Goal: Information Seeking & Learning: Learn about a topic

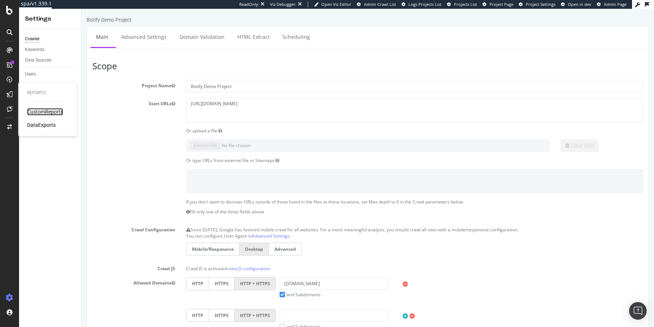
click at [32, 112] on div "CustomReports" at bounding box center [45, 111] width 36 height 7
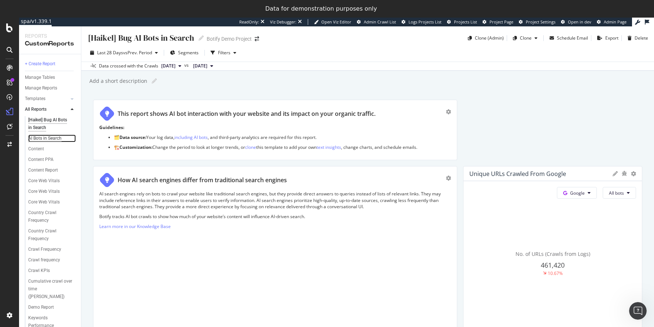
click at [40, 139] on div "AI Bots in Search" at bounding box center [44, 138] width 33 height 8
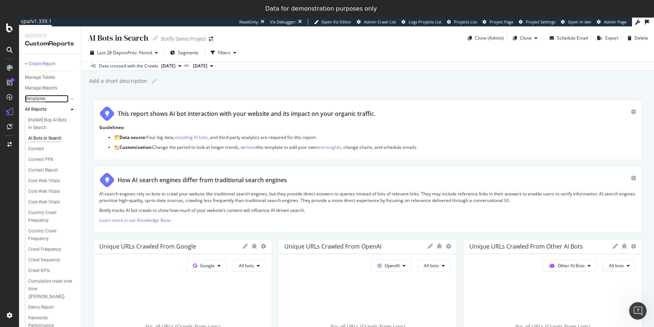
click at [36, 98] on div "Templates" at bounding box center [35, 99] width 21 height 8
